Goal: Navigation & Orientation: Find specific page/section

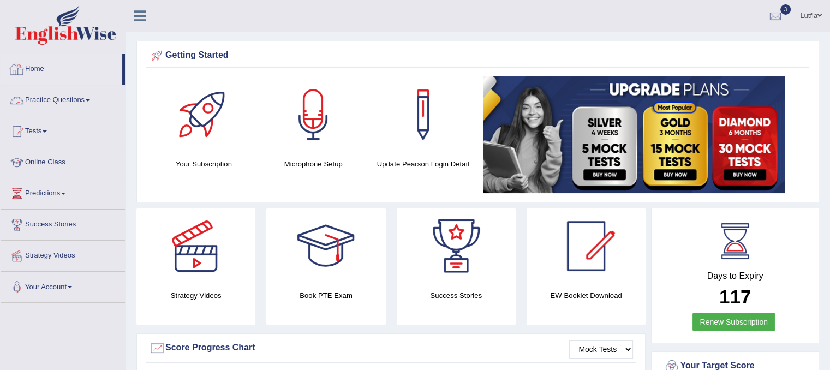
click at [35, 69] on link "Home" at bounding box center [62, 67] width 122 height 27
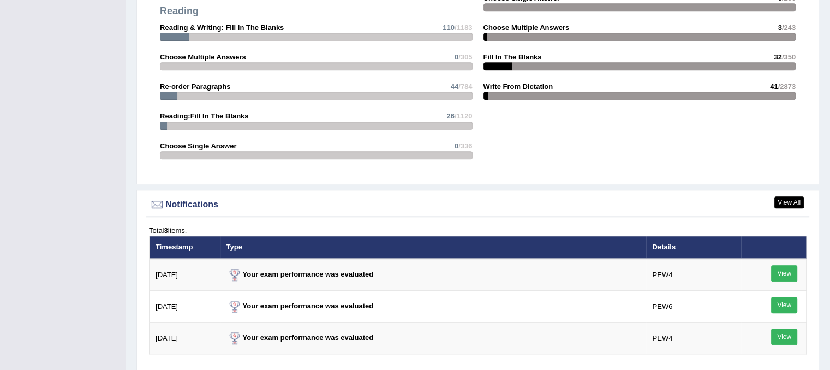
scroll to position [1365, 0]
